Goal: Transaction & Acquisition: Subscribe to service/newsletter

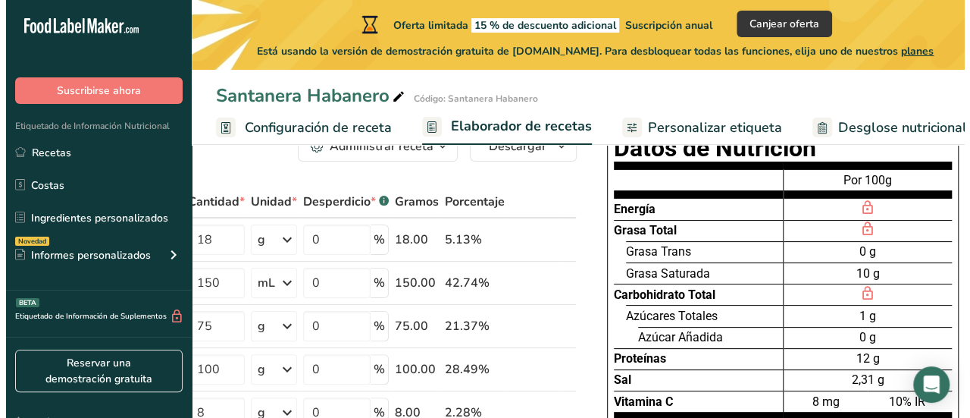
scroll to position [49, 0]
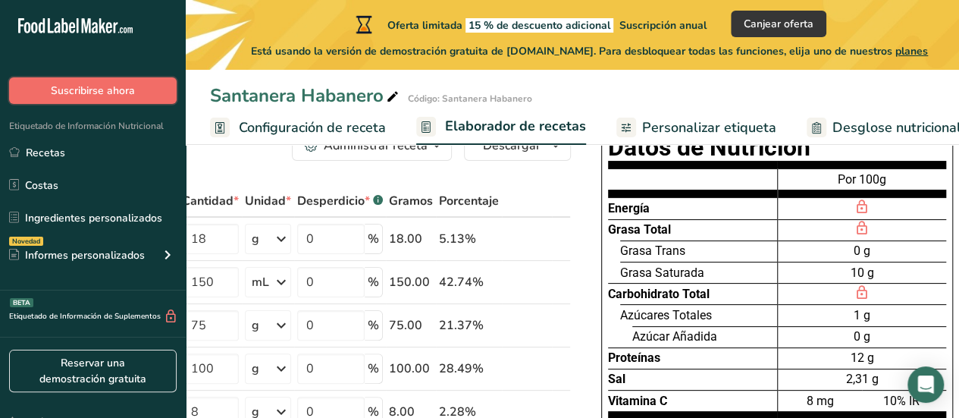
click at [102, 92] on span "Suscribirse ahora" at bounding box center [93, 91] width 84 height 16
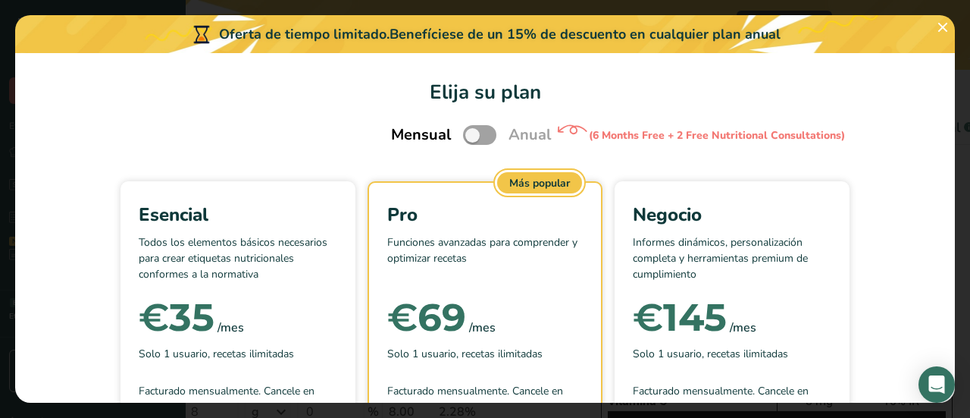
scroll to position [1, 0]
click at [465, 136] on span "Pick Your Pricing Plan Modal" at bounding box center [479, 133] width 33 height 19
click at [465, 136] on input "Pick Your Pricing Plan Modal" at bounding box center [468, 135] width 10 height 10
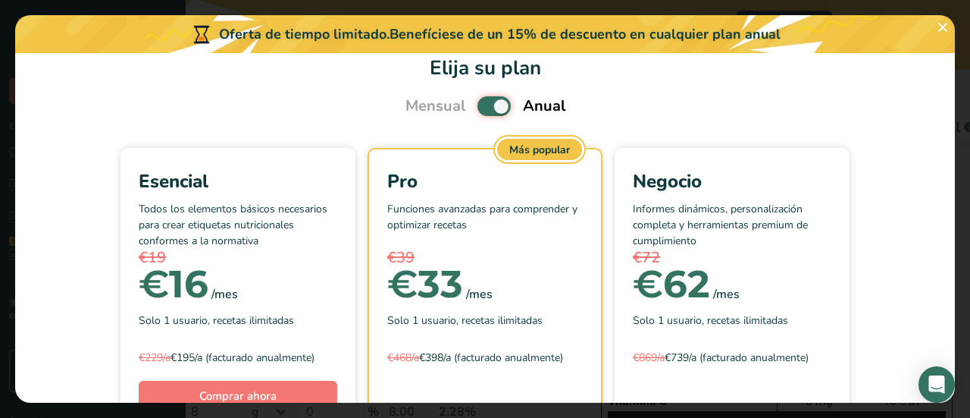
scroll to position [22, 0]
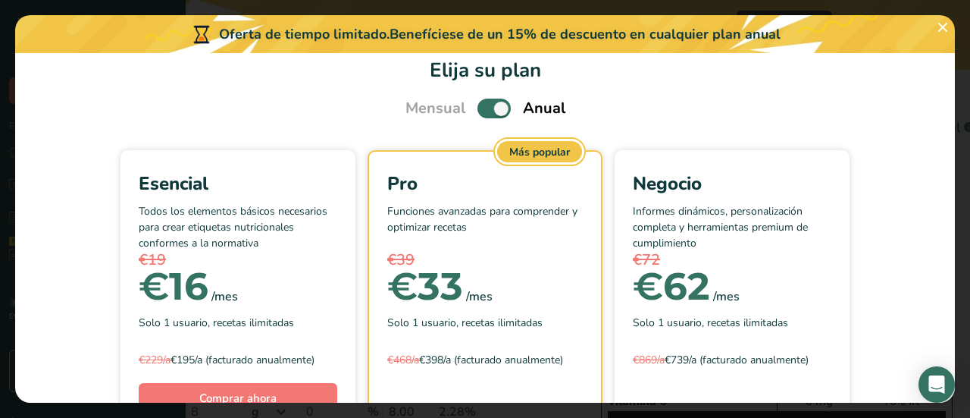
click at [467, 113] on div "Mensual Anual" at bounding box center [485, 108] width 196 height 23
click at [484, 110] on span "Pick Your Pricing Plan Modal" at bounding box center [494, 108] width 33 height 19
click at [484, 110] on input "Pick Your Pricing Plan Modal" at bounding box center [483, 109] width 10 height 10
checkbox input "false"
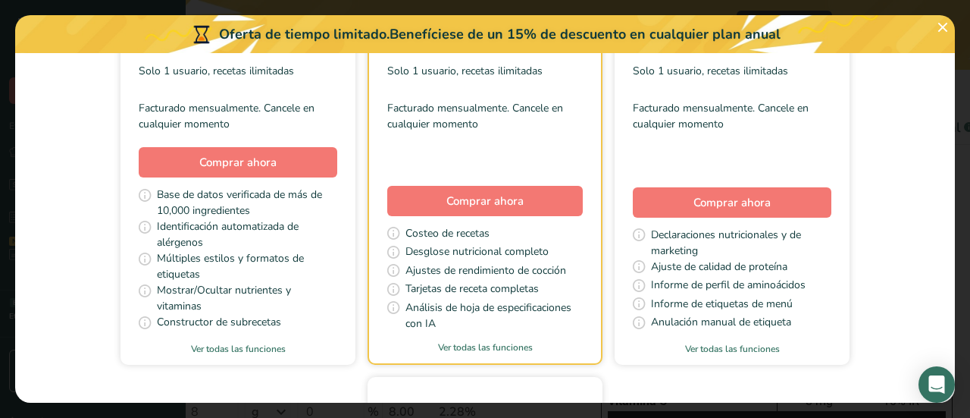
scroll to position [272, 0]
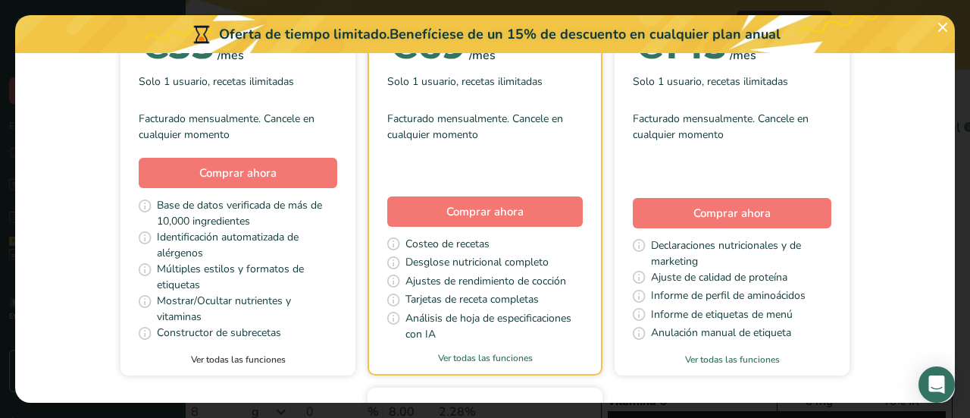
click at [228, 359] on link "Ver todas las funciones" at bounding box center [238, 359] width 235 height 14
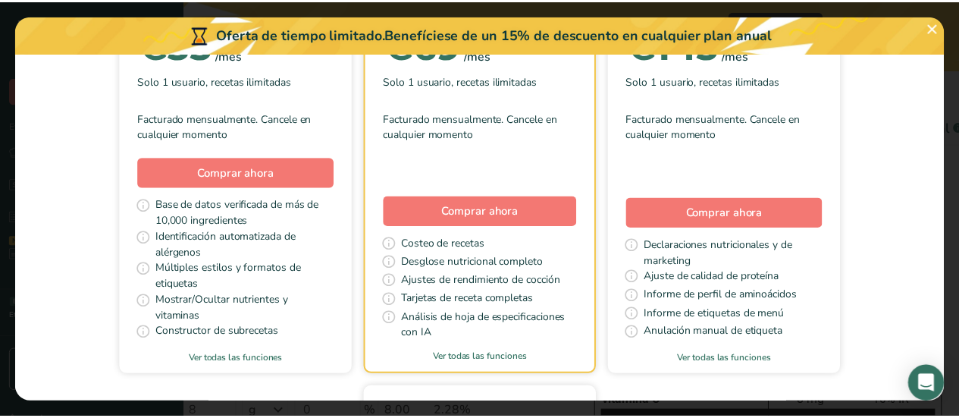
scroll to position [0, 0]
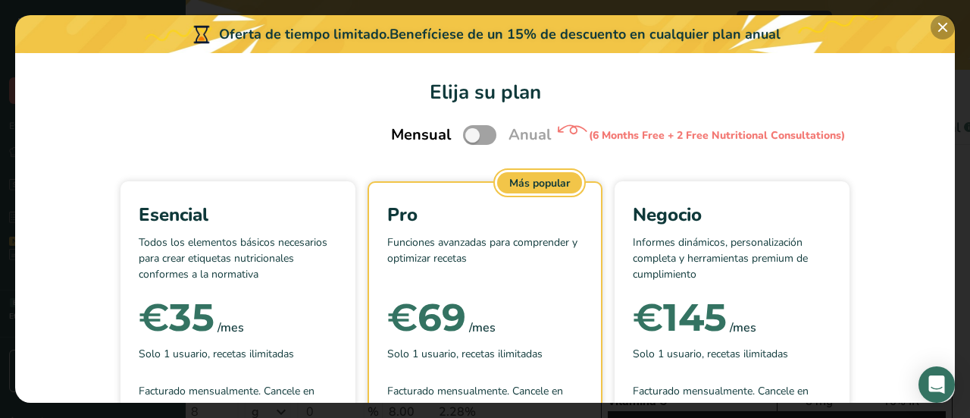
click at [943, 19] on button "Pick Your Pricing Plan Modal" at bounding box center [943, 27] width 24 height 24
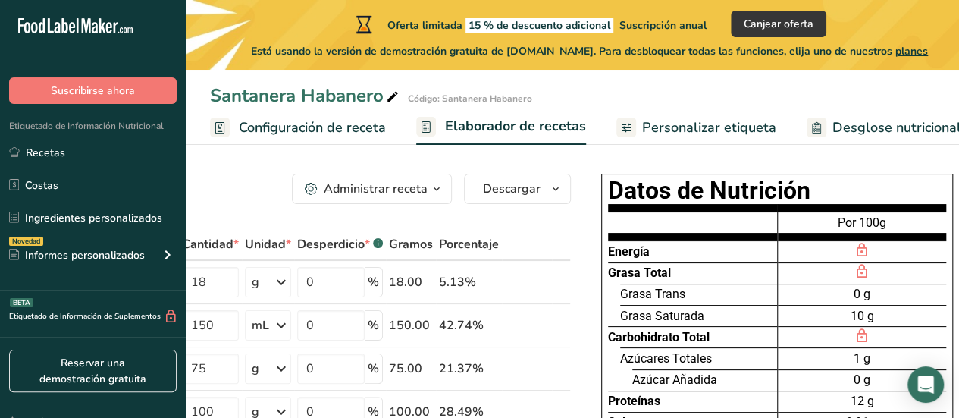
scroll to position [6, 0]
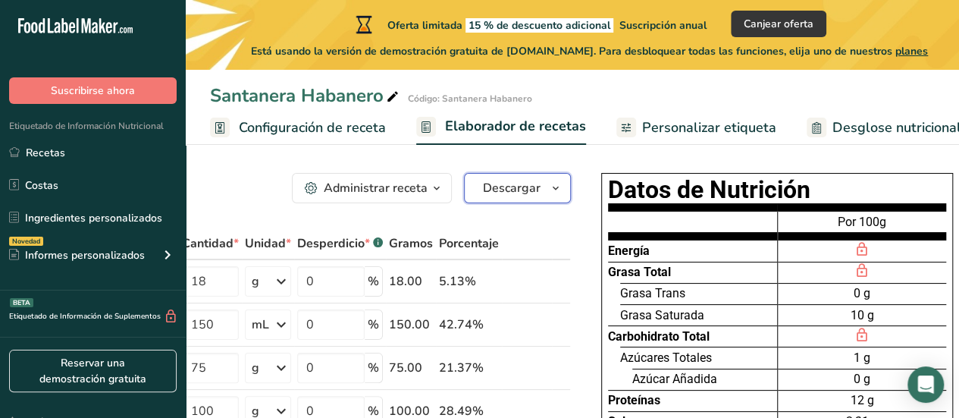
click at [546, 185] on span "button" at bounding box center [555, 188] width 18 height 18
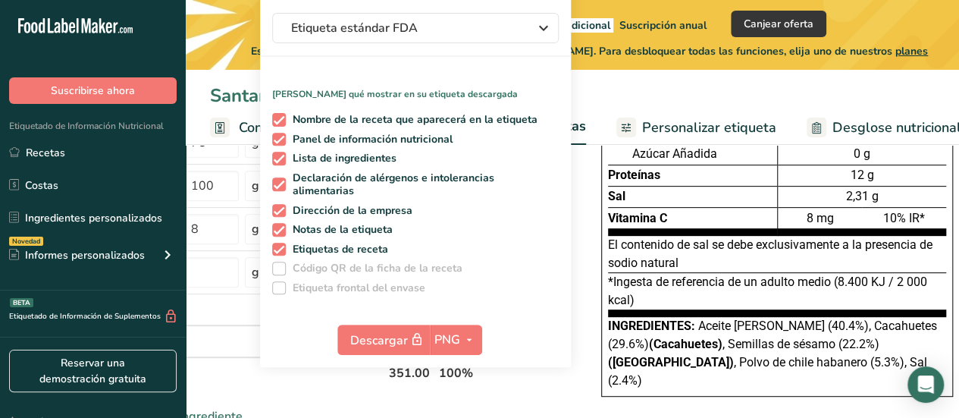
scroll to position [236, 0]
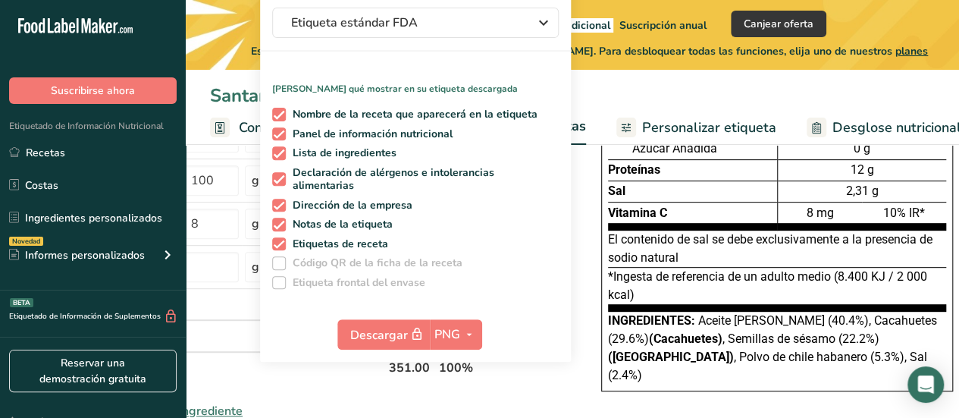
click at [631, 90] on div "Santanera Habanero Código: Santanera Habanero" at bounding box center [572, 95] width 773 height 27
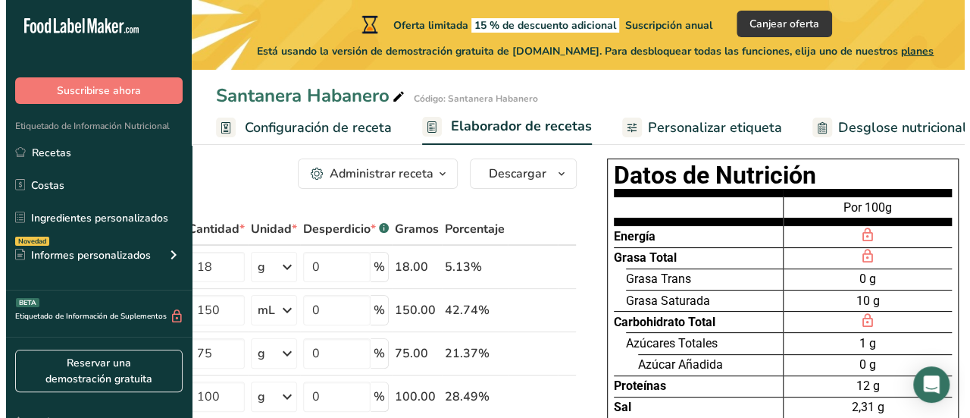
scroll to position [21, 0]
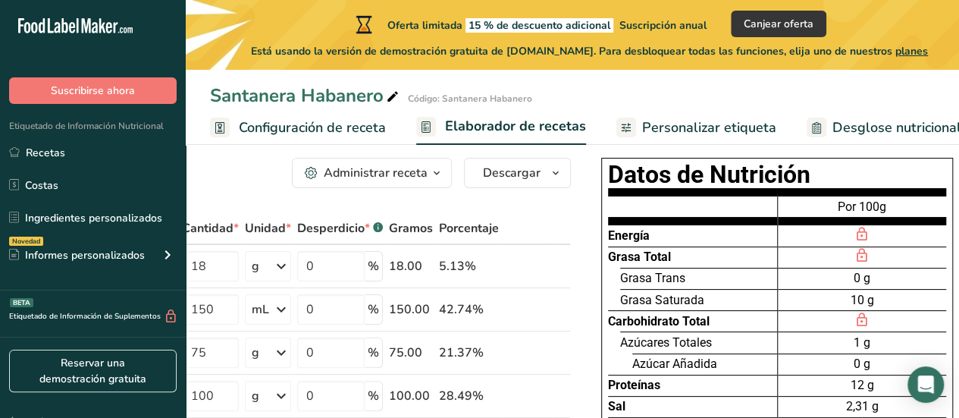
click at [320, 221] on div "Desperdicio * .a-a{fill:#347362;}.b-a{fill:#fff;}" at bounding box center [340, 228] width 86 height 18
click at [137, 83] on button "Suscribirse ahora" at bounding box center [93, 90] width 168 height 27
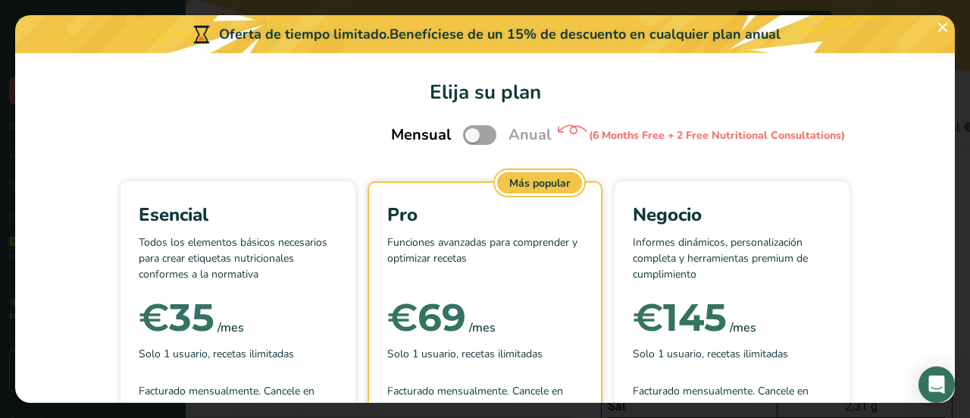
click at [187, 269] on p "Todos los elementos básicos necesarios para crear etiquetas nutricionales confo…" at bounding box center [238, 256] width 199 height 45
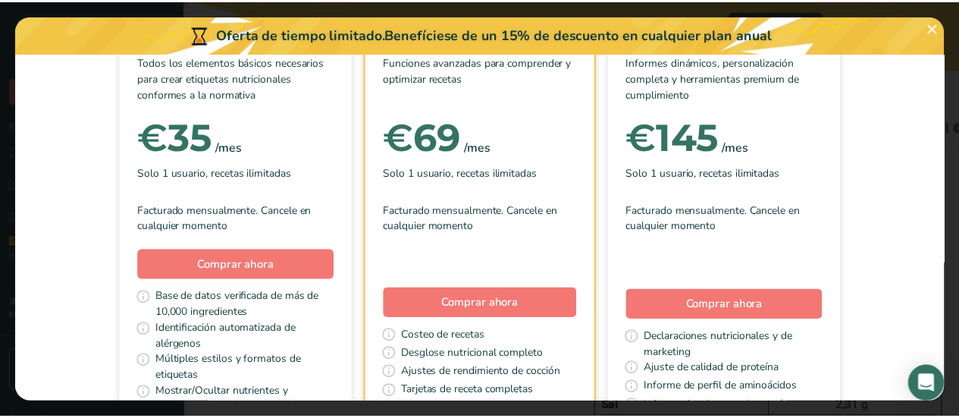
scroll to position [182, 0]
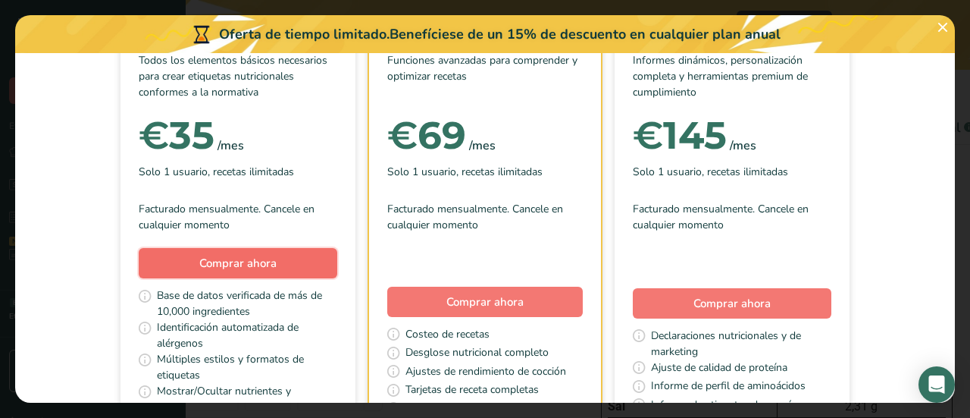
click at [216, 257] on span "Comprar ahora" at bounding box center [237, 262] width 77 height 15
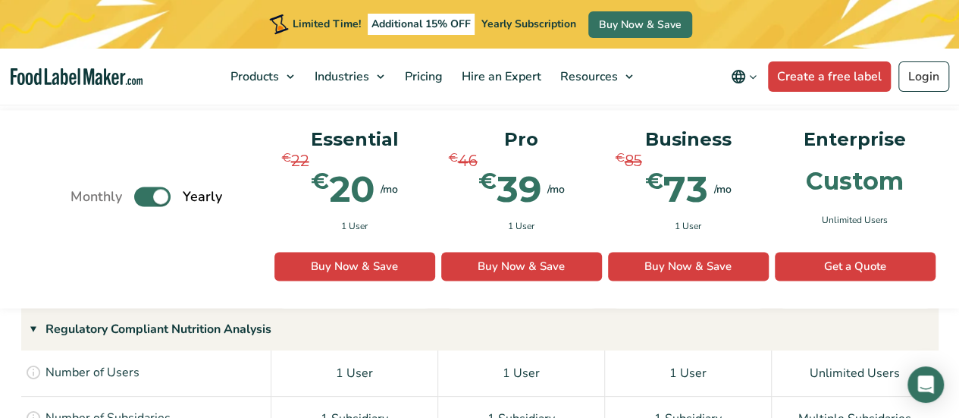
click at [151, 186] on label "Toggle" at bounding box center [152, 196] width 36 height 20
click at [83, 192] on input "Toggle" at bounding box center [79, 197] width 10 height 10
checkbox input "false"
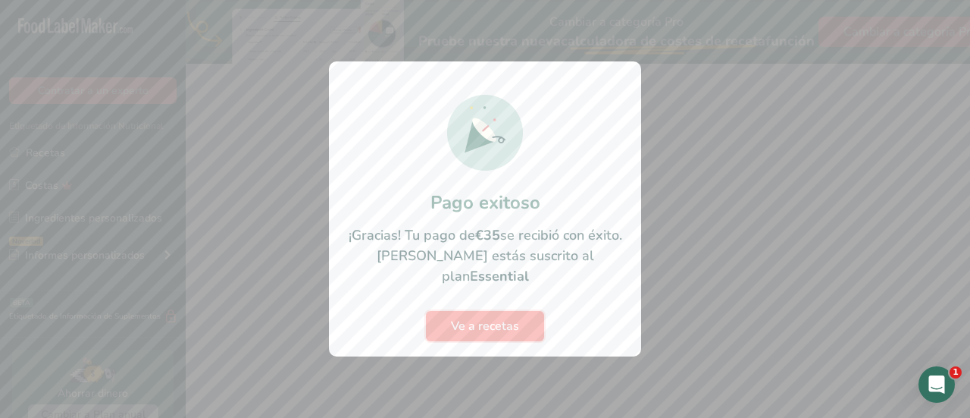
click at [494, 317] on span "Ve a recetas" at bounding box center [485, 326] width 68 height 18
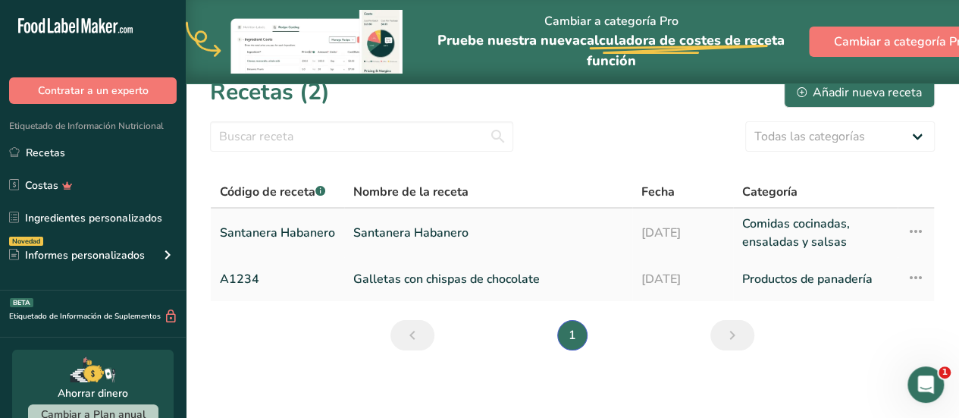
click at [397, 233] on link "Santanera Habanero" at bounding box center [488, 232] width 270 height 36
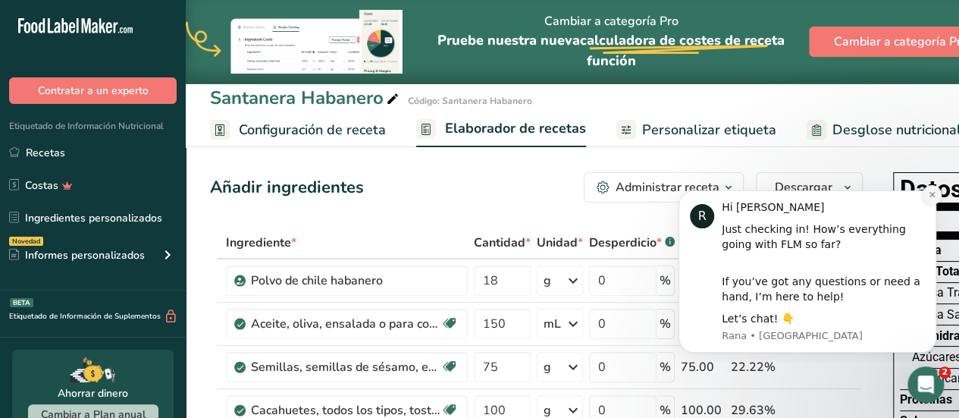
click at [932, 196] on icon "Dismiss notification" at bounding box center [932, 194] width 8 height 8
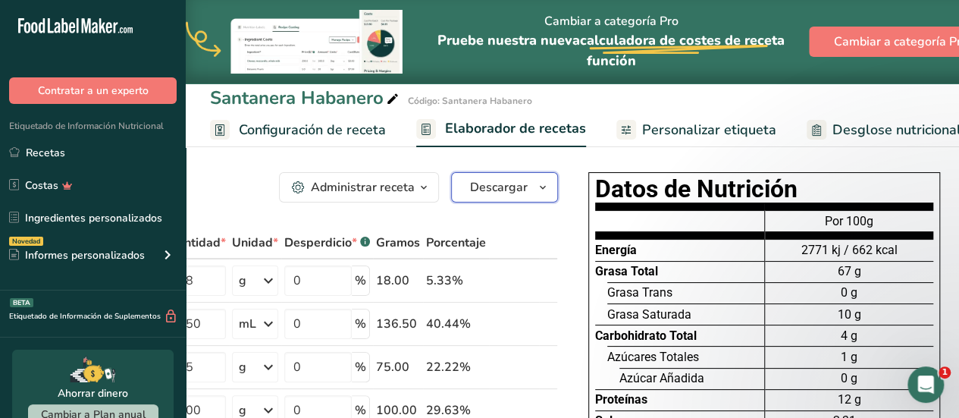
click at [552, 186] on button "Descargar" at bounding box center [504, 187] width 107 height 30
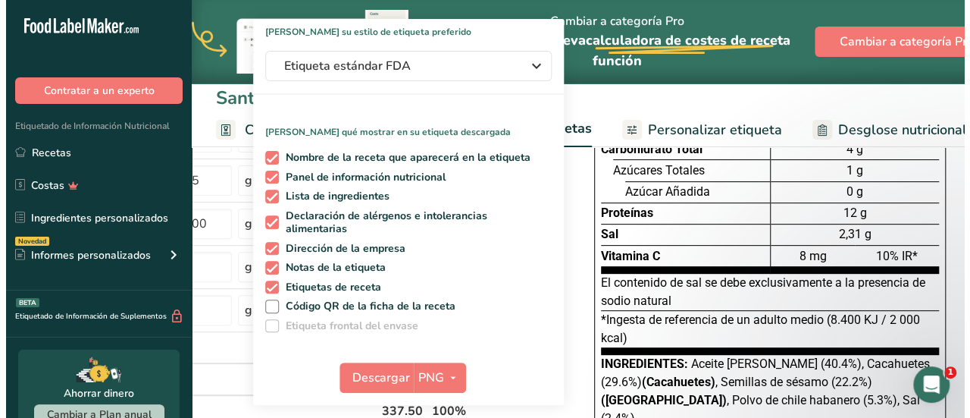
scroll to position [189, 0]
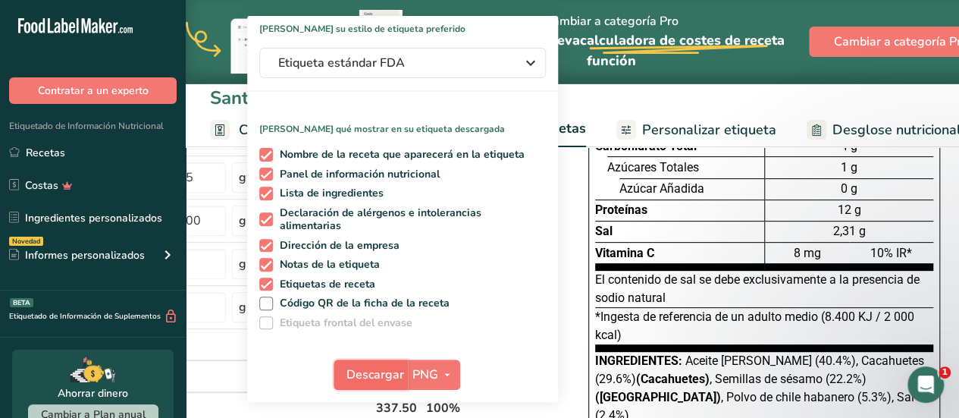
click at [387, 378] on span "Descargar" at bounding box center [375, 374] width 58 height 18
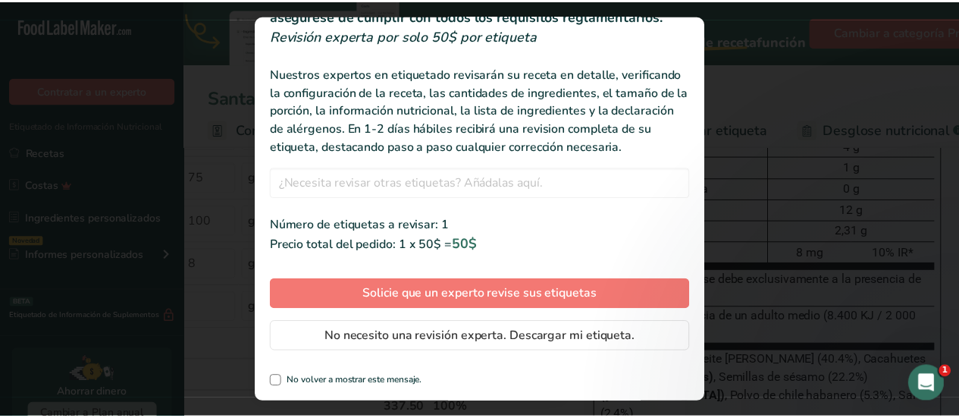
scroll to position [96, 0]
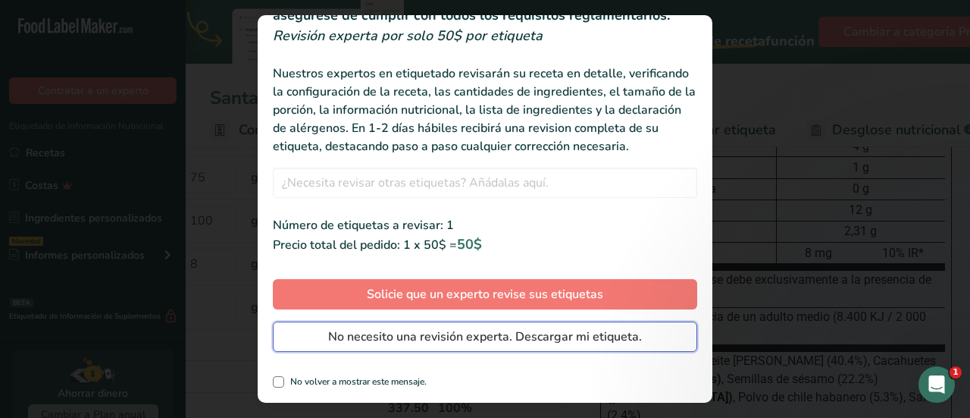
click at [447, 328] on span "No necesito una revisión experta. Descargar mi etiqueta." at bounding box center [485, 336] width 314 height 18
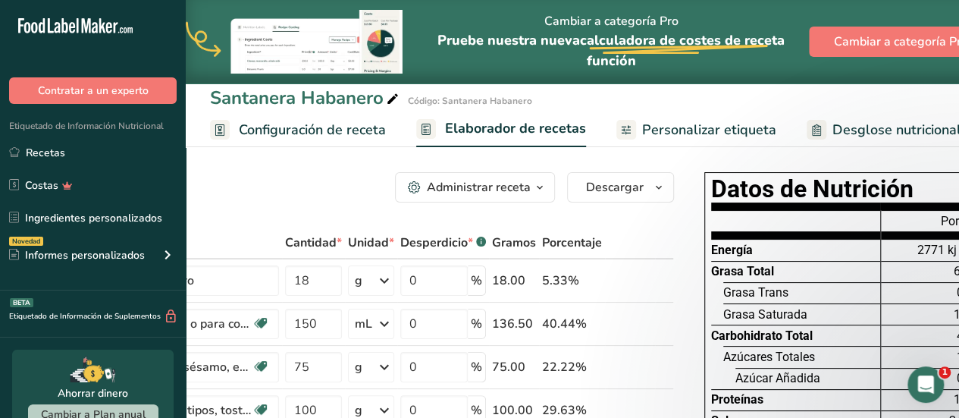
scroll to position [0, 305]
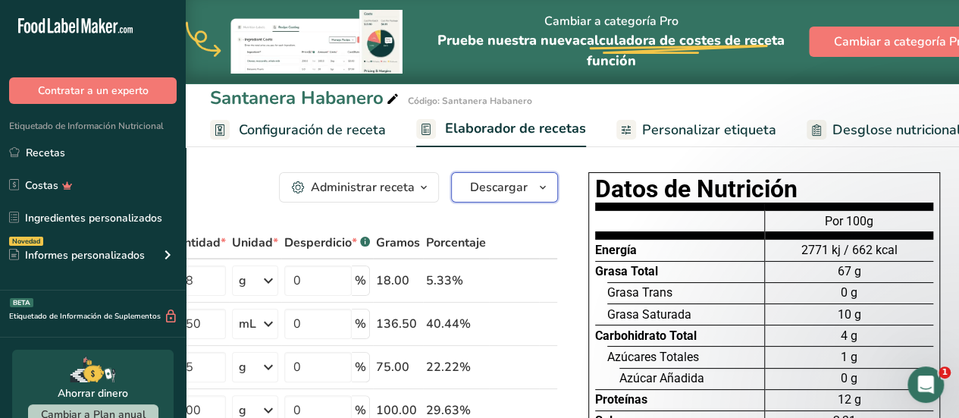
click at [534, 195] on span "button" at bounding box center [543, 187] width 18 height 18
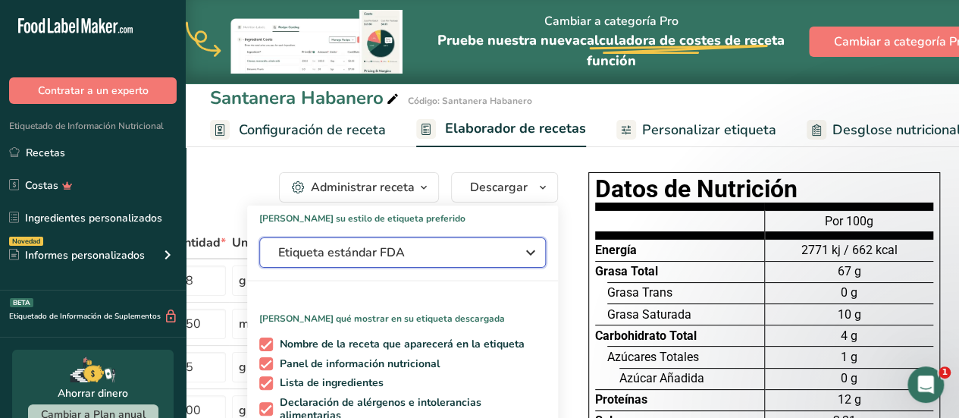
click at [529, 245] on icon "button" at bounding box center [530, 252] width 18 height 27
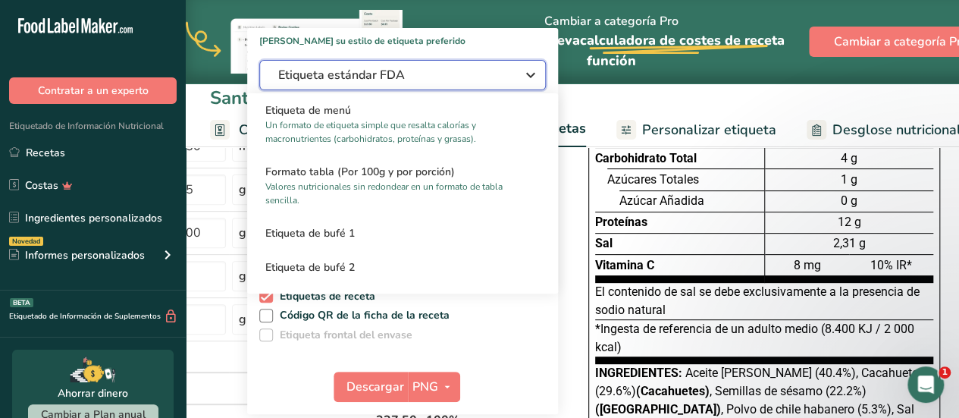
scroll to position [178, 0]
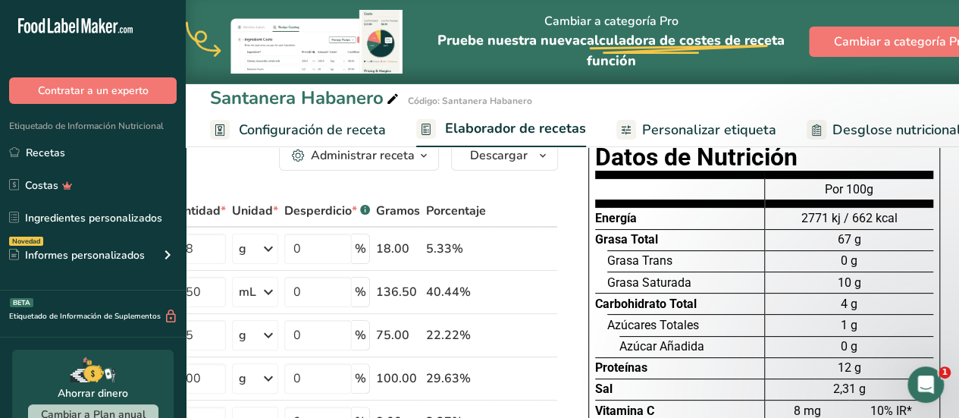
scroll to position [0, 0]
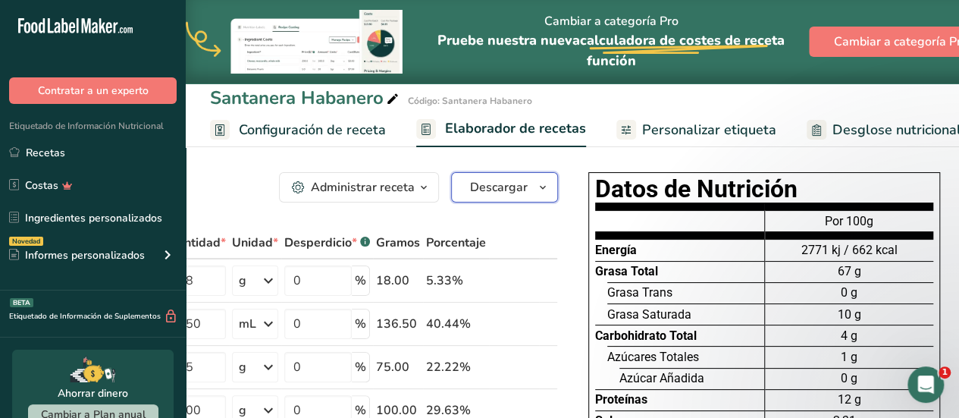
click at [540, 193] on icon "button" at bounding box center [543, 187] width 12 height 19
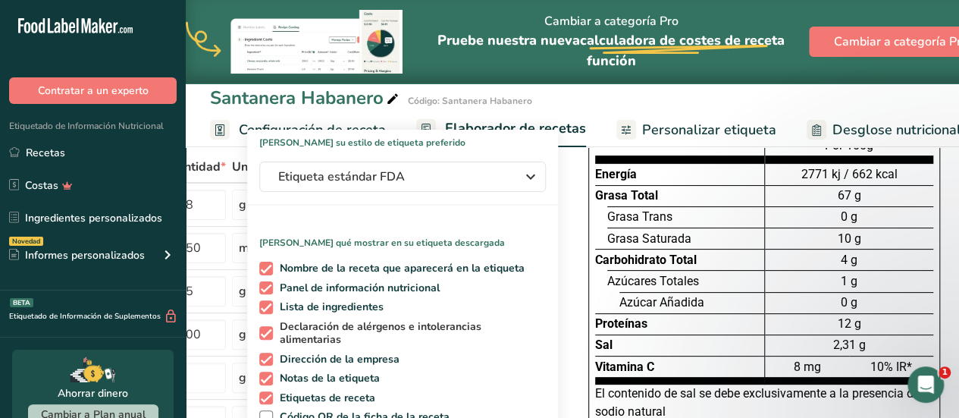
scroll to position [26, 0]
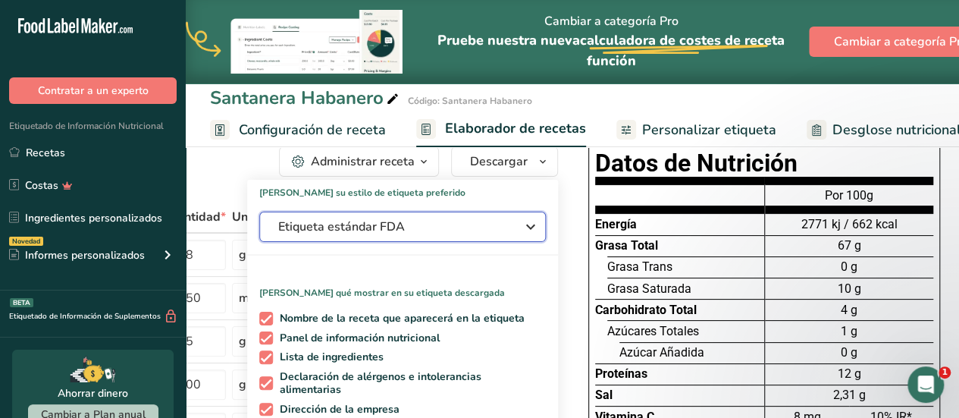
click at [532, 231] on icon "button" at bounding box center [530, 226] width 18 height 27
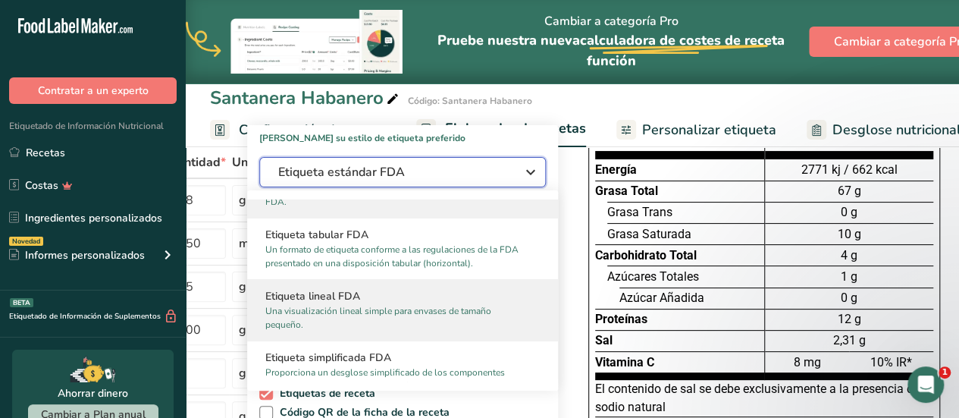
scroll to position [58, 0]
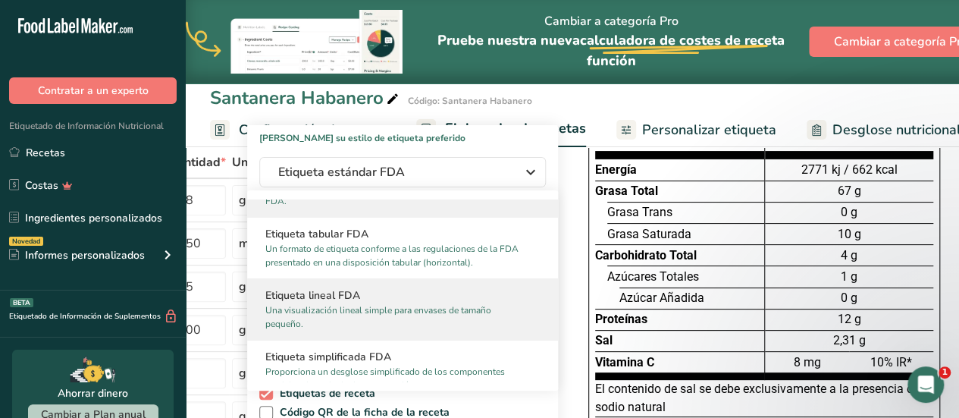
click at [435, 312] on p "Una visualización lineal simple para envases de tamaño pequeño." at bounding box center [395, 316] width 261 height 27
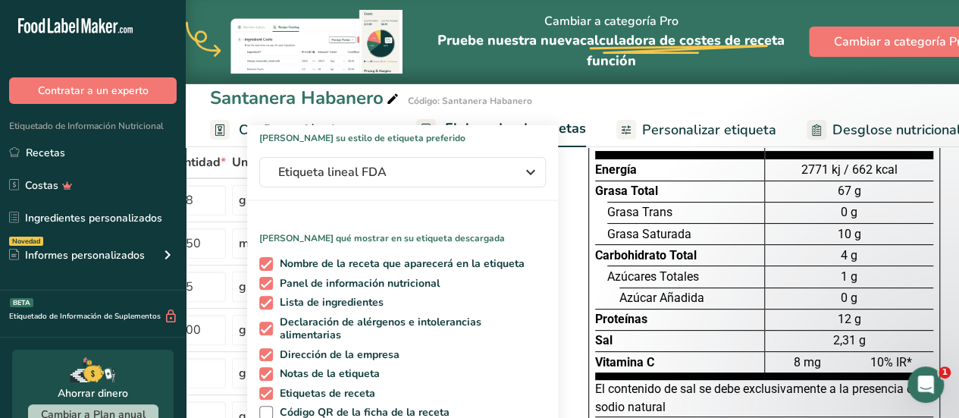
scroll to position [269, 0]
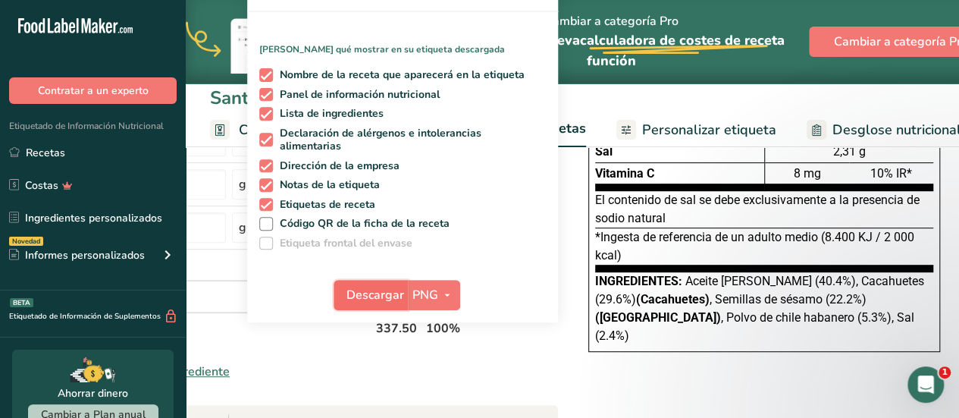
click at [376, 292] on span "Descargar" at bounding box center [375, 295] width 58 height 18
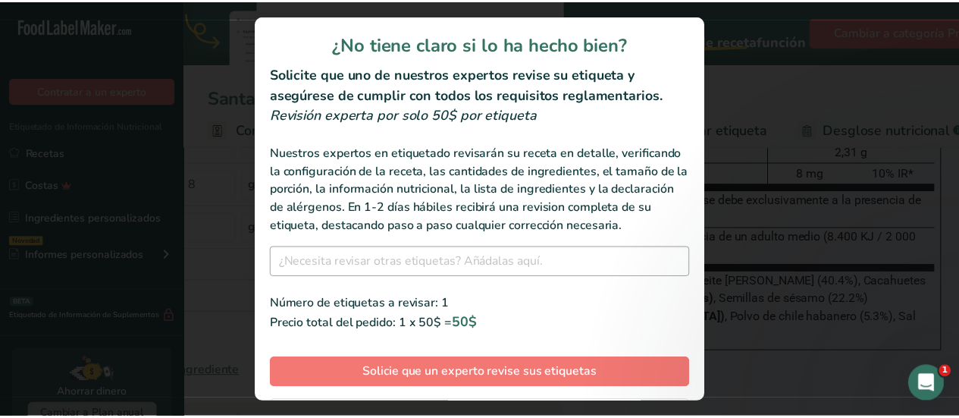
scroll to position [96, 0]
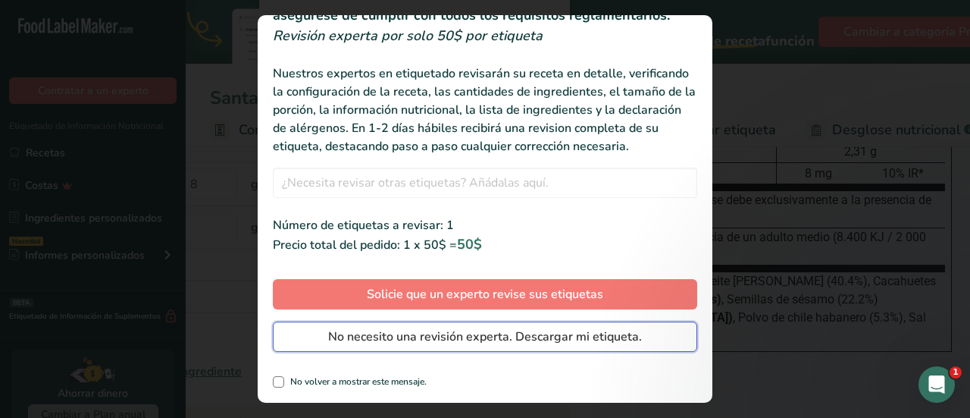
click at [477, 334] on span "No necesito una revisión experta. Descargar mi etiqueta." at bounding box center [485, 336] width 314 height 18
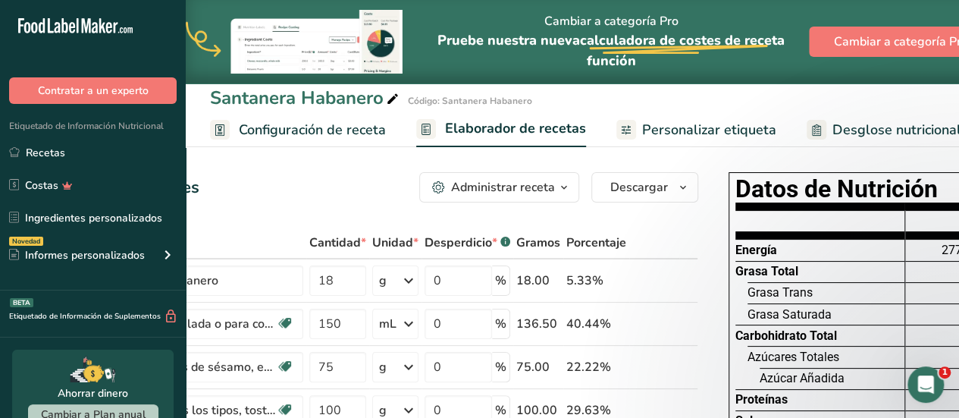
scroll to position [0, 172]
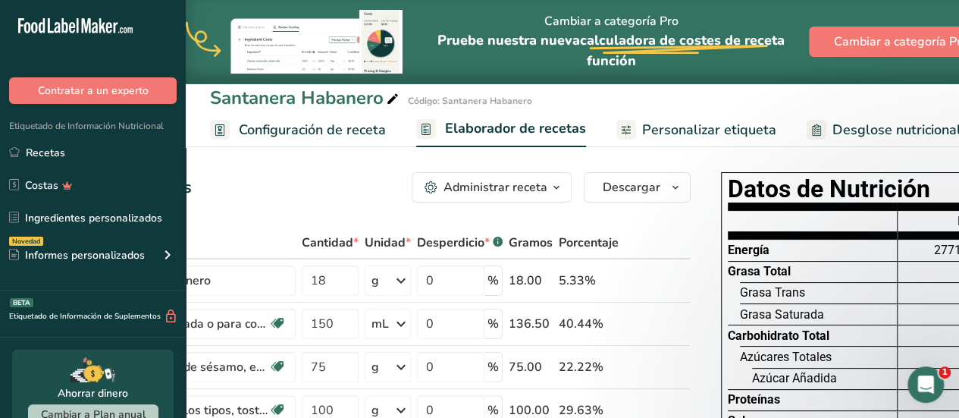
click at [556, 186] on icon "button" at bounding box center [556, 187] width 12 height 19
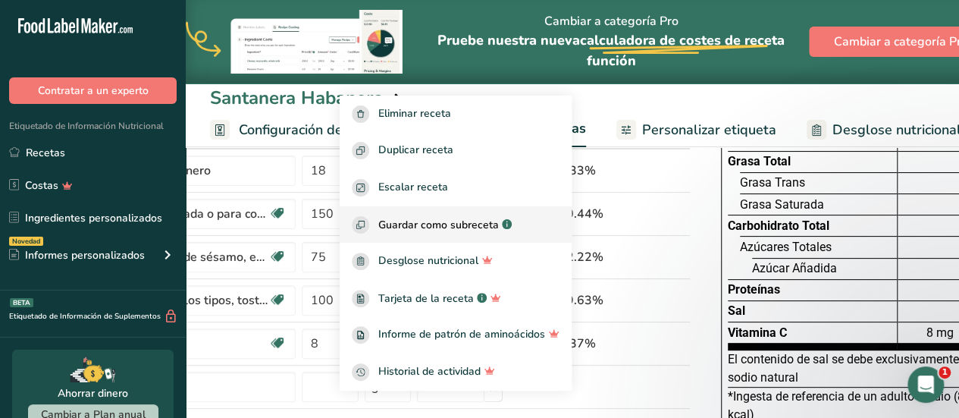
scroll to position [0, 0]
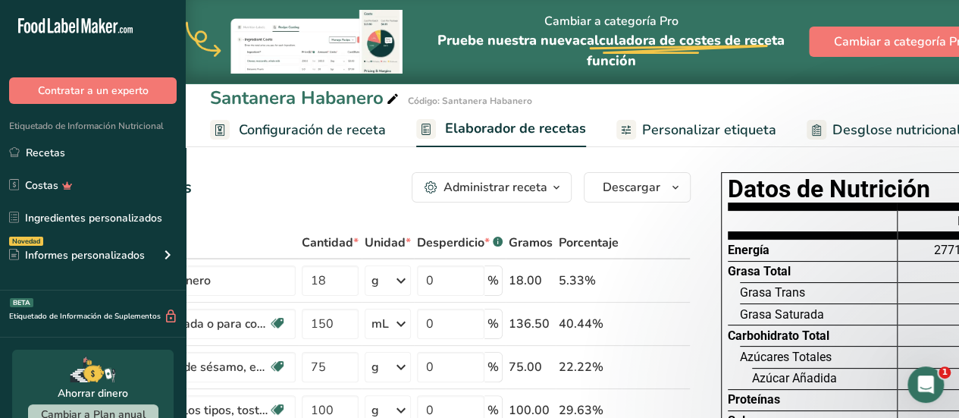
scroll to position [0, 305]
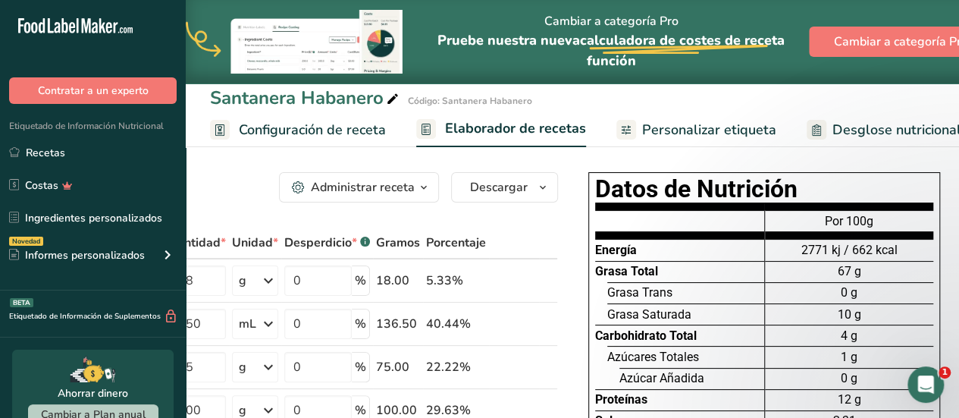
click at [714, 133] on span "Personalizar etiqueta" at bounding box center [709, 130] width 134 height 20
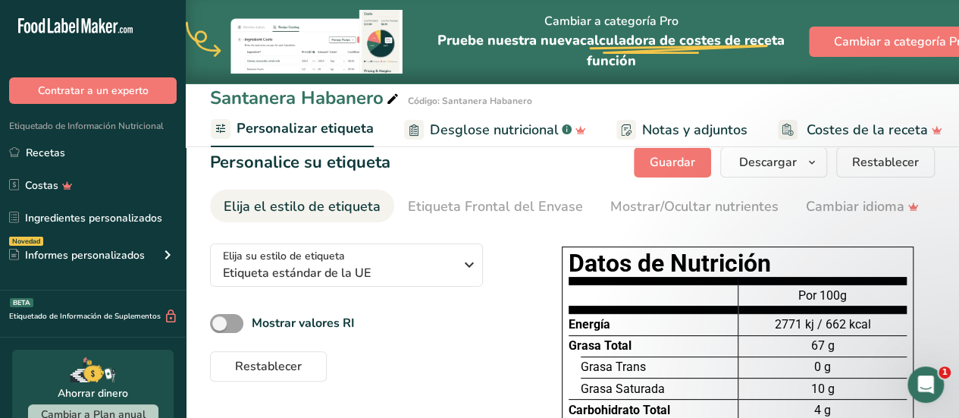
scroll to position [13, 0]
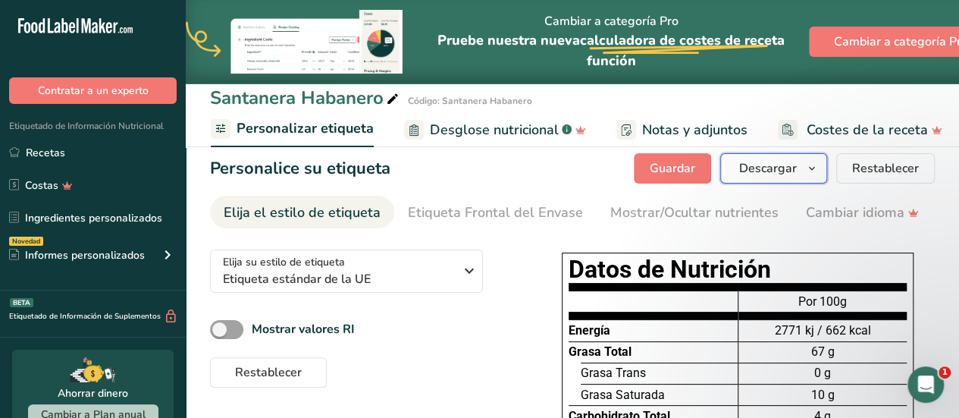
click at [784, 176] on span "Descargar" at bounding box center [768, 168] width 58 height 18
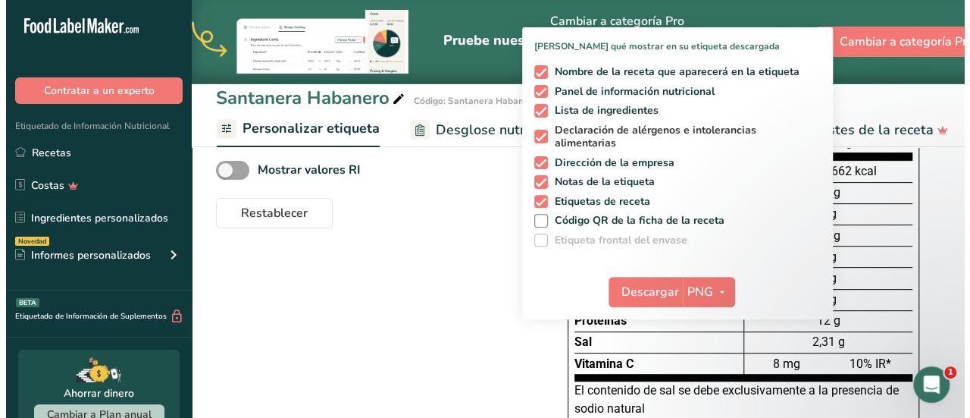
scroll to position [176, 0]
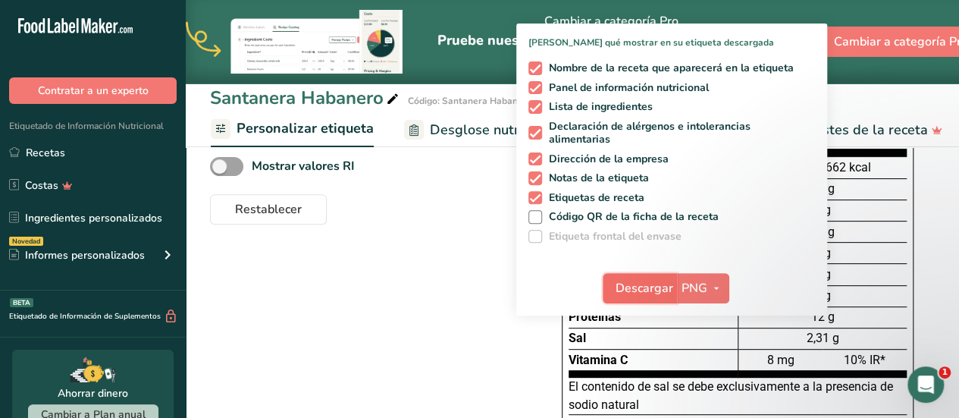
click at [659, 287] on span "Descargar" at bounding box center [644, 288] width 58 height 18
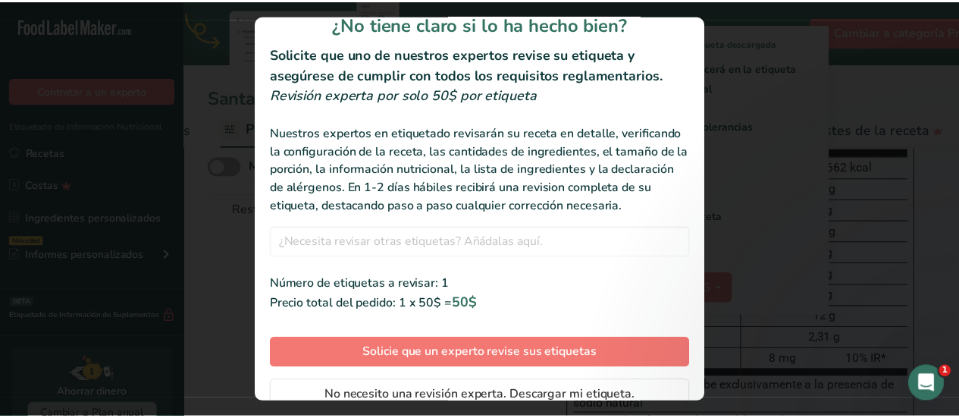
scroll to position [96, 0]
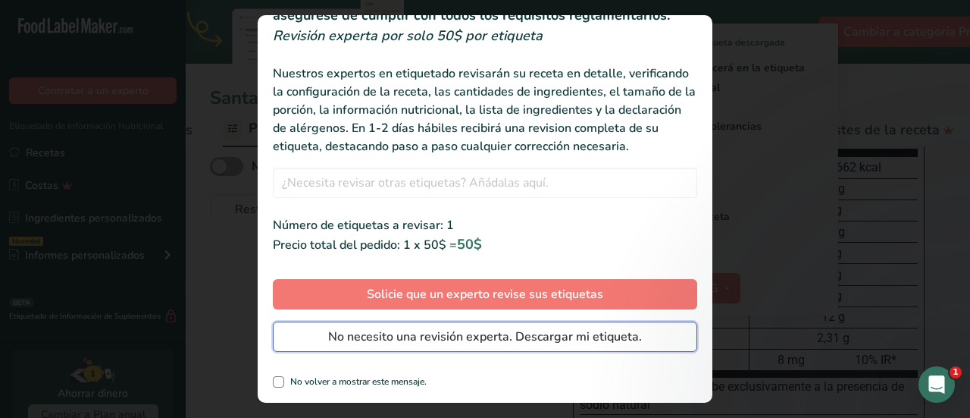
click at [526, 340] on span "No necesito una revisión experta. Descargar mi etiqueta." at bounding box center [485, 336] width 314 height 18
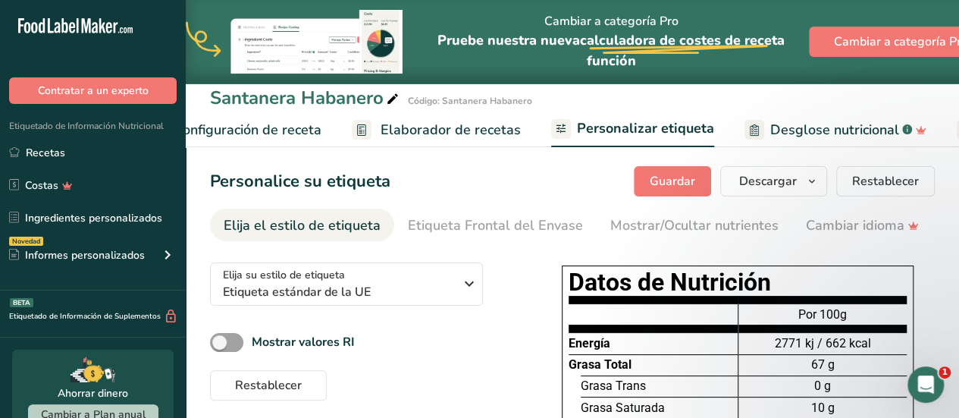
scroll to position [0, 0]
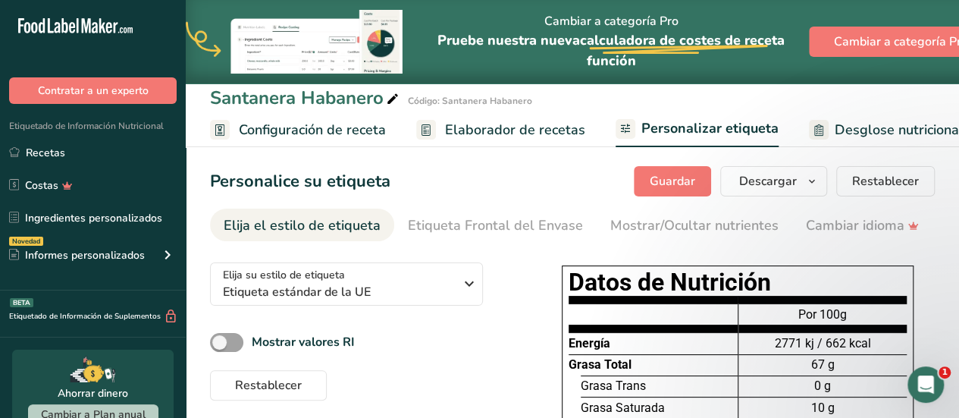
click at [293, 133] on span "Configuración de receta" at bounding box center [312, 130] width 147 height 20
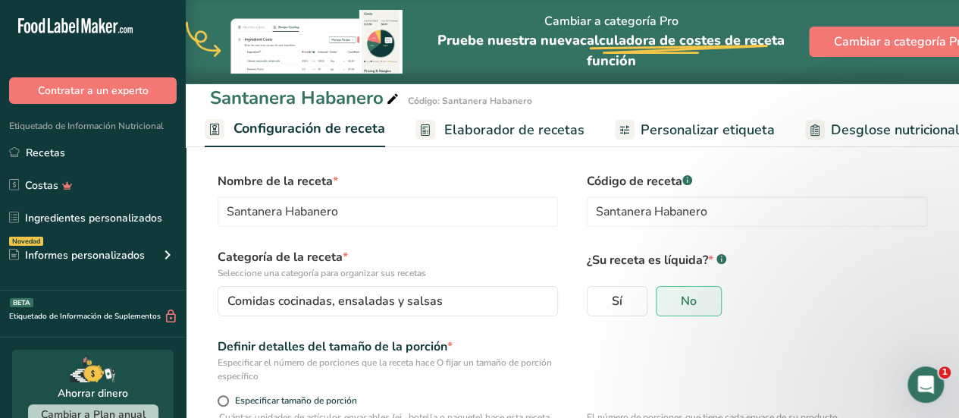
click at [467, 122] on span "Elaborador de recetas" at bounding box center [514, 130] width 140 height 20
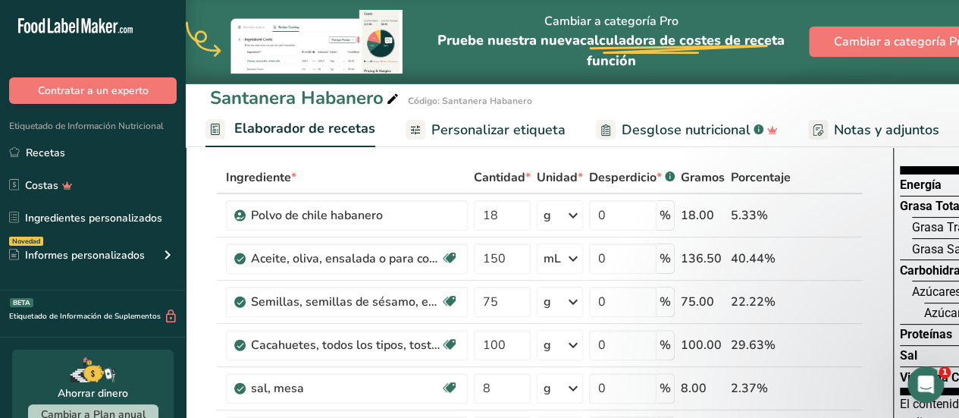
scroll to position [68, 0]
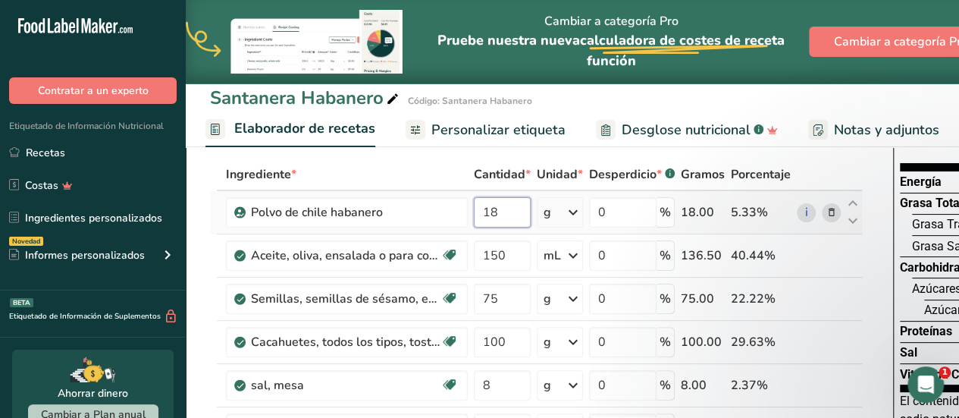
click at [500, 218] on input "18" at bounding box center [502, 212] width 57 height 30
type input "1"
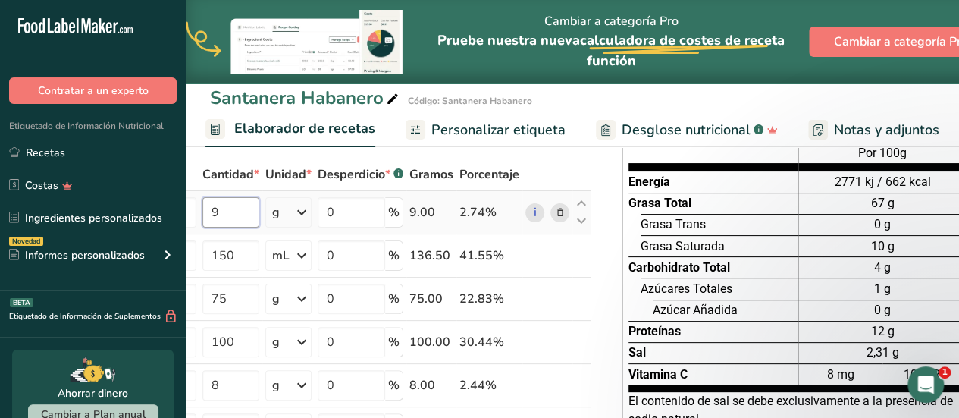
scroll to position [0, 305]
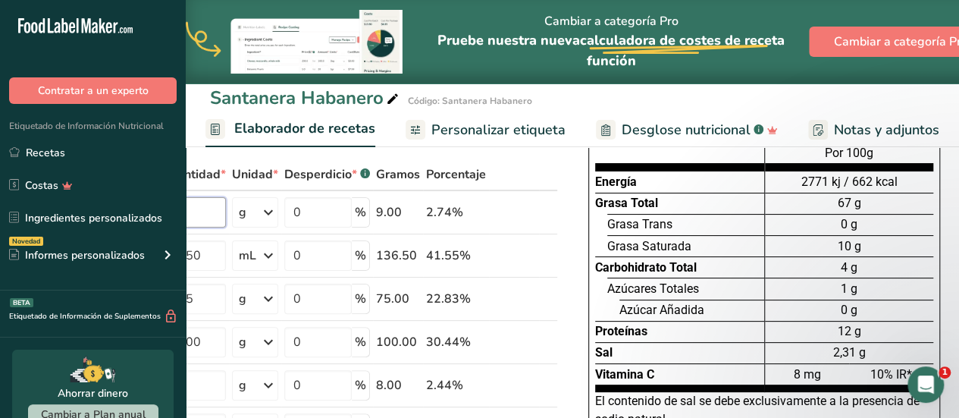
type input "9"
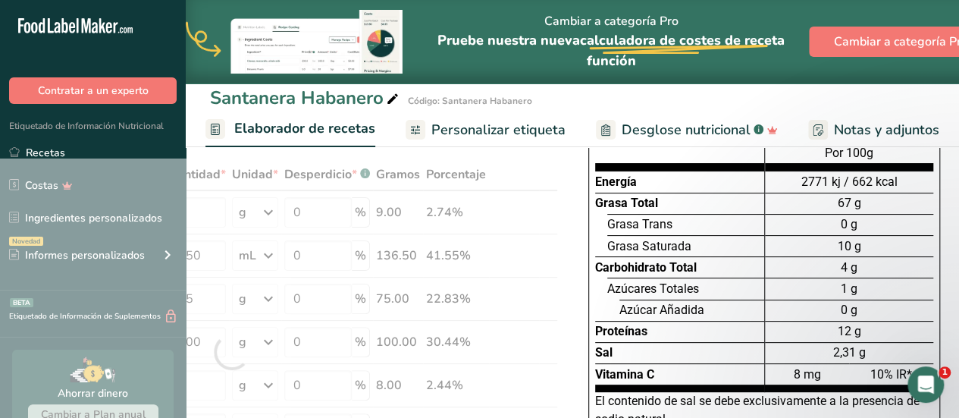
click at [946, 222] on div "Datos de Nutrición Energía Grasa Total Grasa Trans Grasa Saturada Carbohidrato …" at bounding box center [764, 336] width 394 height 476
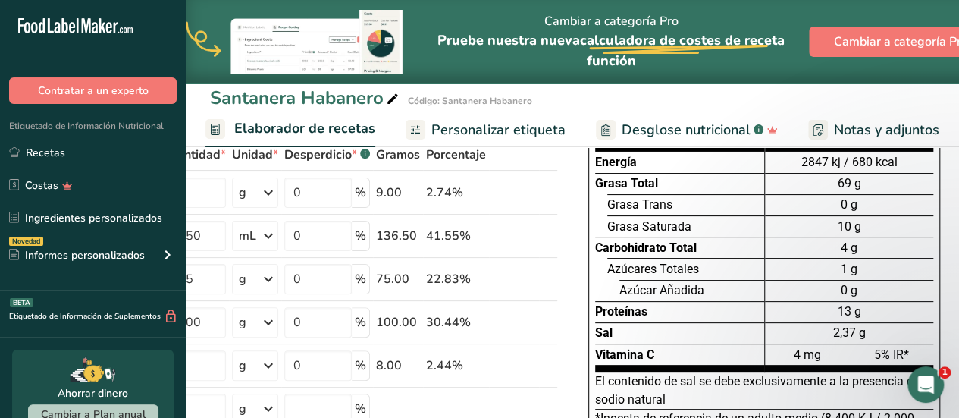
scroll to position [89, 0]
click at [524, 132] on span "Personalizar etiqueta" at bounding box center [498, 130] width 134 height 20
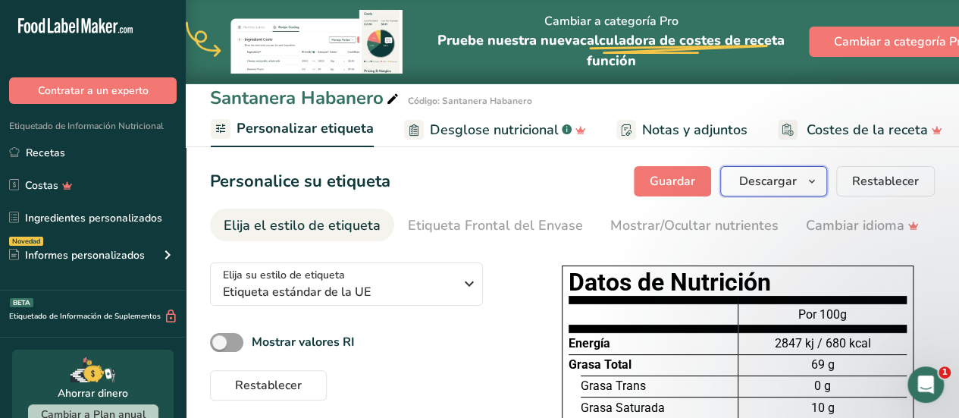
click at [817, 168] on button "Descargar" at bounding box center [773, 181] width 107 height 30
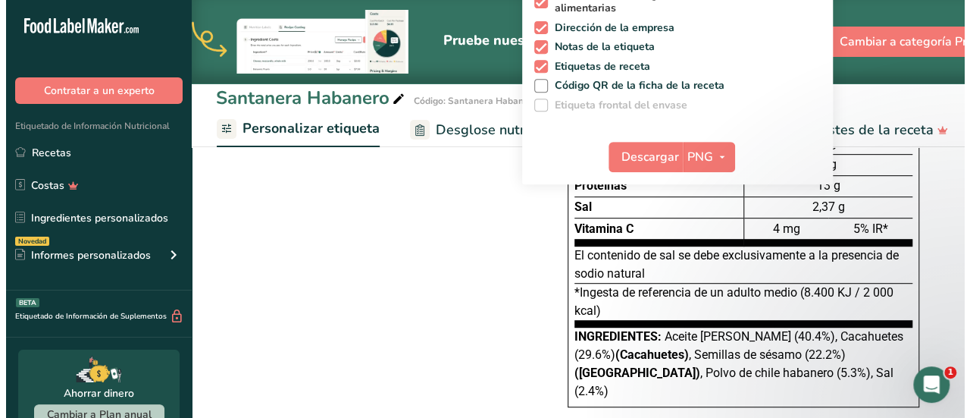
scroll to position [332, 0]
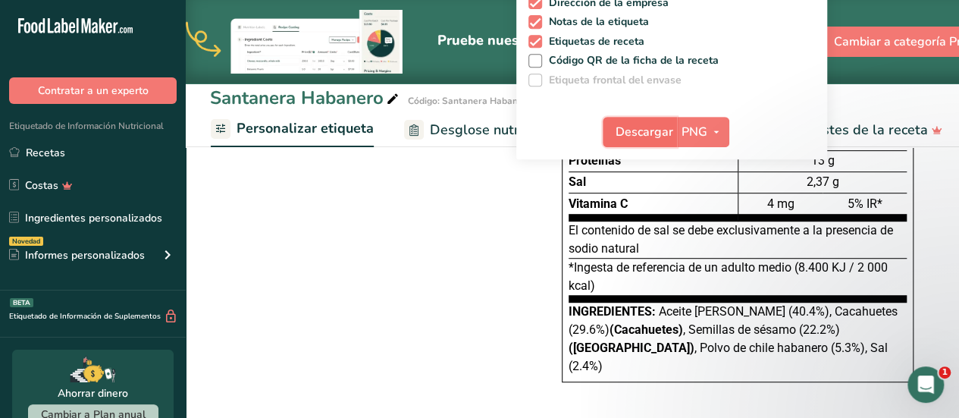
click at [648, 139] on span "Descargar" at bounding box center [644, 132] width 58 height 18
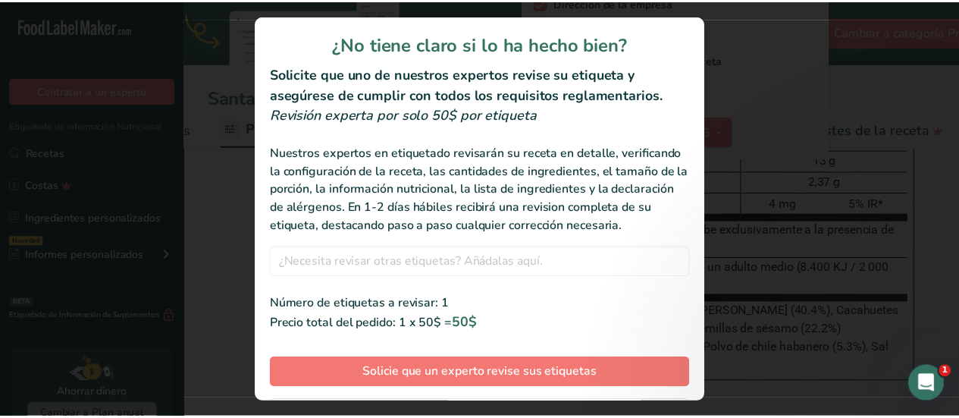
scroll to position [96, 0]
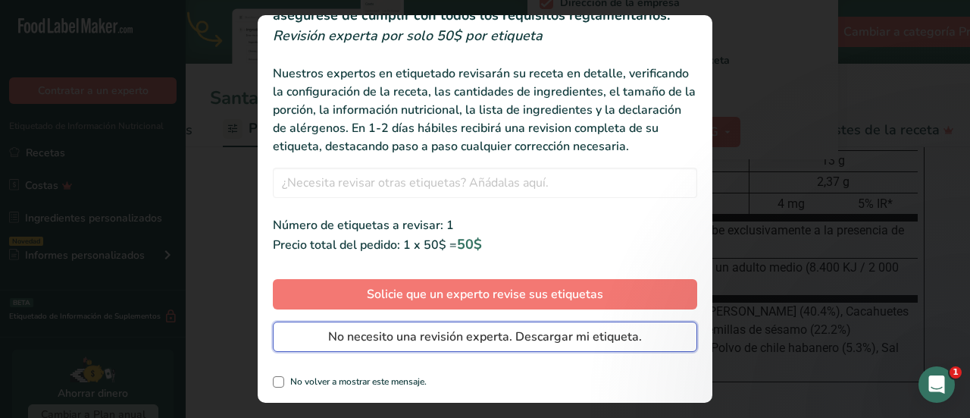
click at [500, 341] on span "No necesito una revisión experta. Descargar mi etiqueta." at bounding box center [485, 336] width 314 height 18
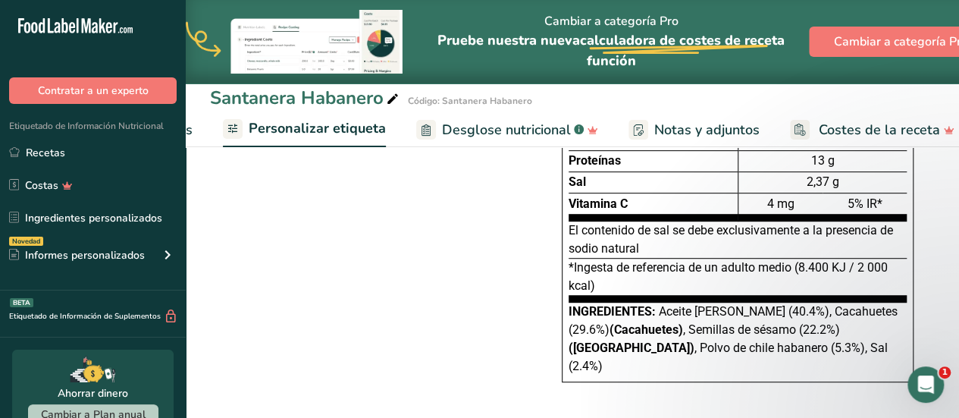
scroll to position [0, 0]
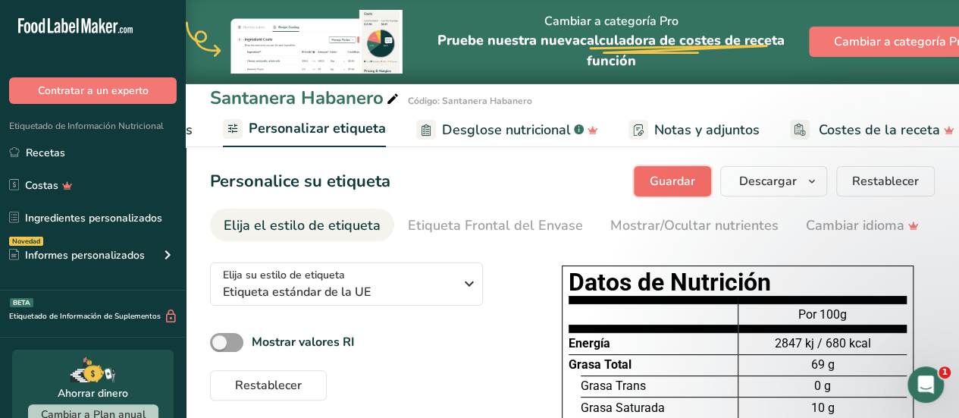
click at [690, 180] on span "Guardar" at bounding box center [672, 181] width 45 height 18
